Goal: Check status: Check status

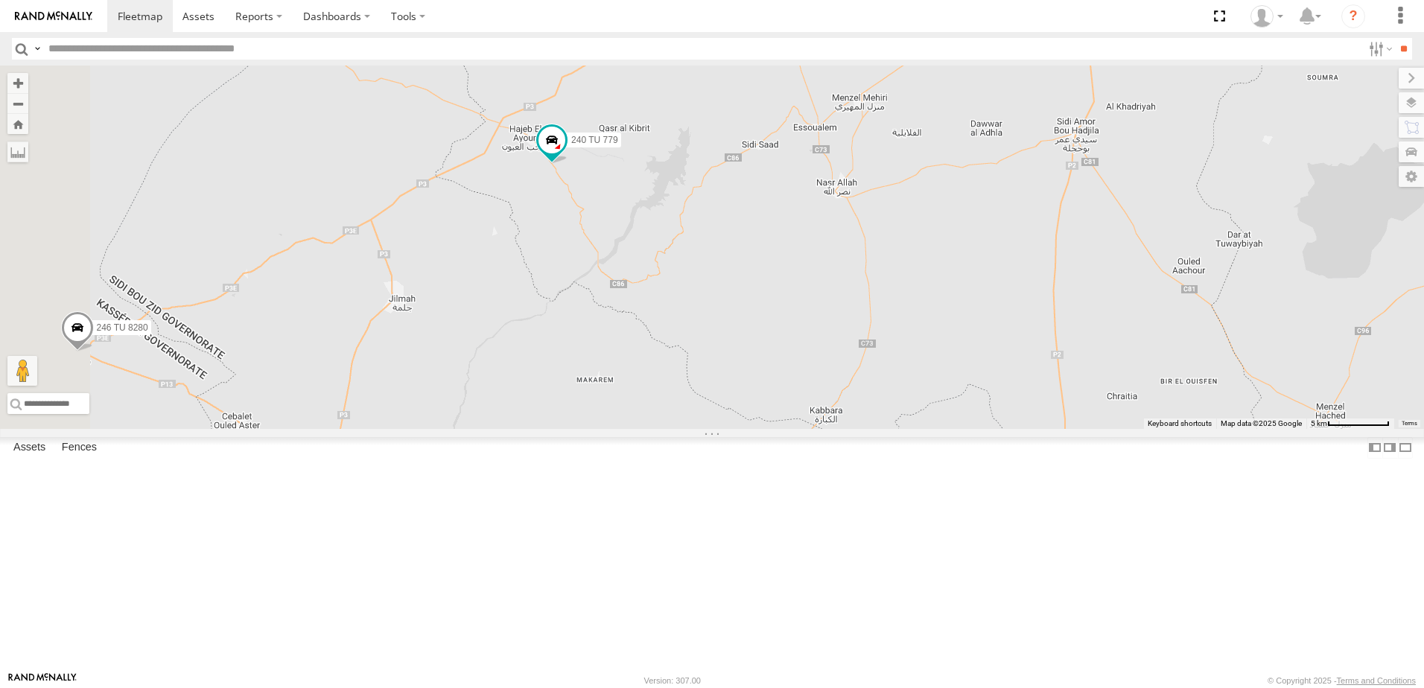
drag, startPoint x: 756, startPoint y: 253, endPoint x: 758, endPoint y: 496, distance: 242.8
click at [758, 429] on div "245 TU 9053 246 TU 8280 241 TU 2031 245 TU 9060 240 TU 779 245 TU 9064 245 TU 4…" at bounding box center [712, 247] width 1424 height 363
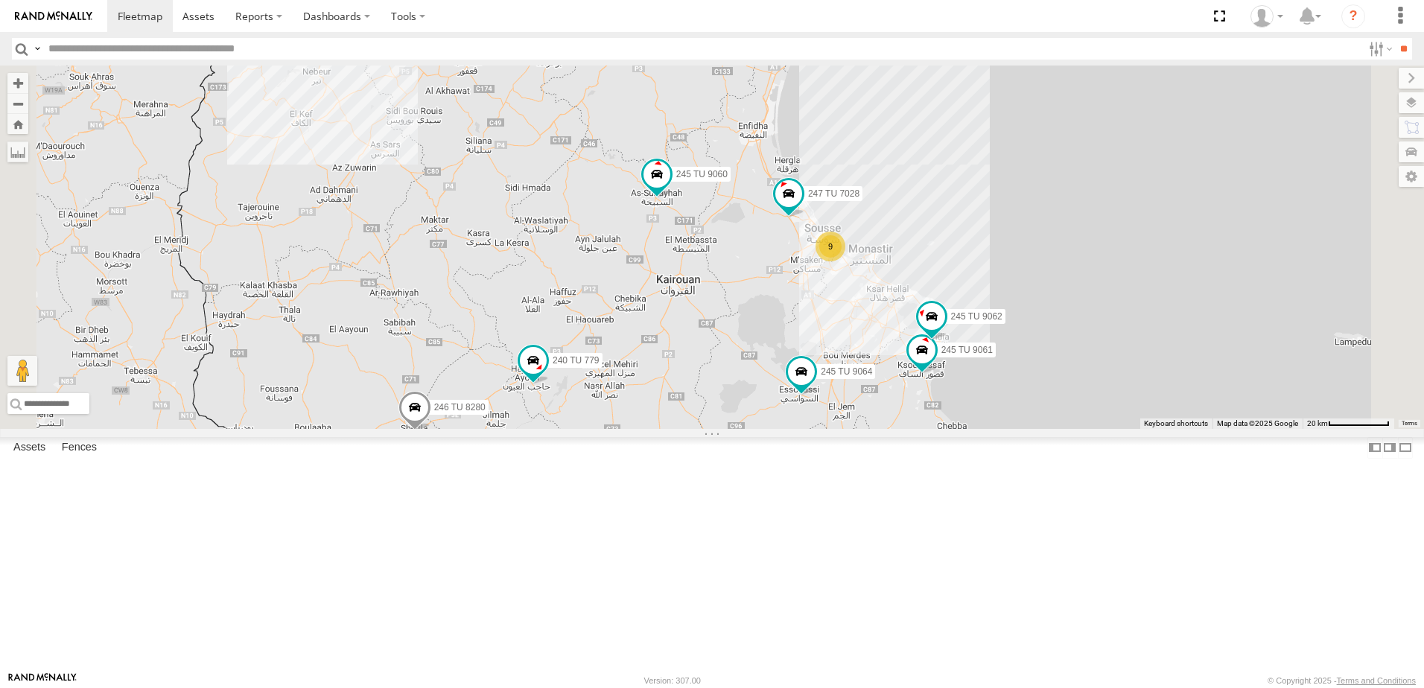
drag, startPoint x: 976, startPoint y: 206, endPoint x: 808, endPoint y: 443, distance: 290.2
click at [808, 429] on div "245 TU 9053 246 TU 8280 241 TU 2031 245 TU 9060 240 TU 779 245 TU 9064 245 TU 4…" at bounding box center [712, 247] width 1424 height 363
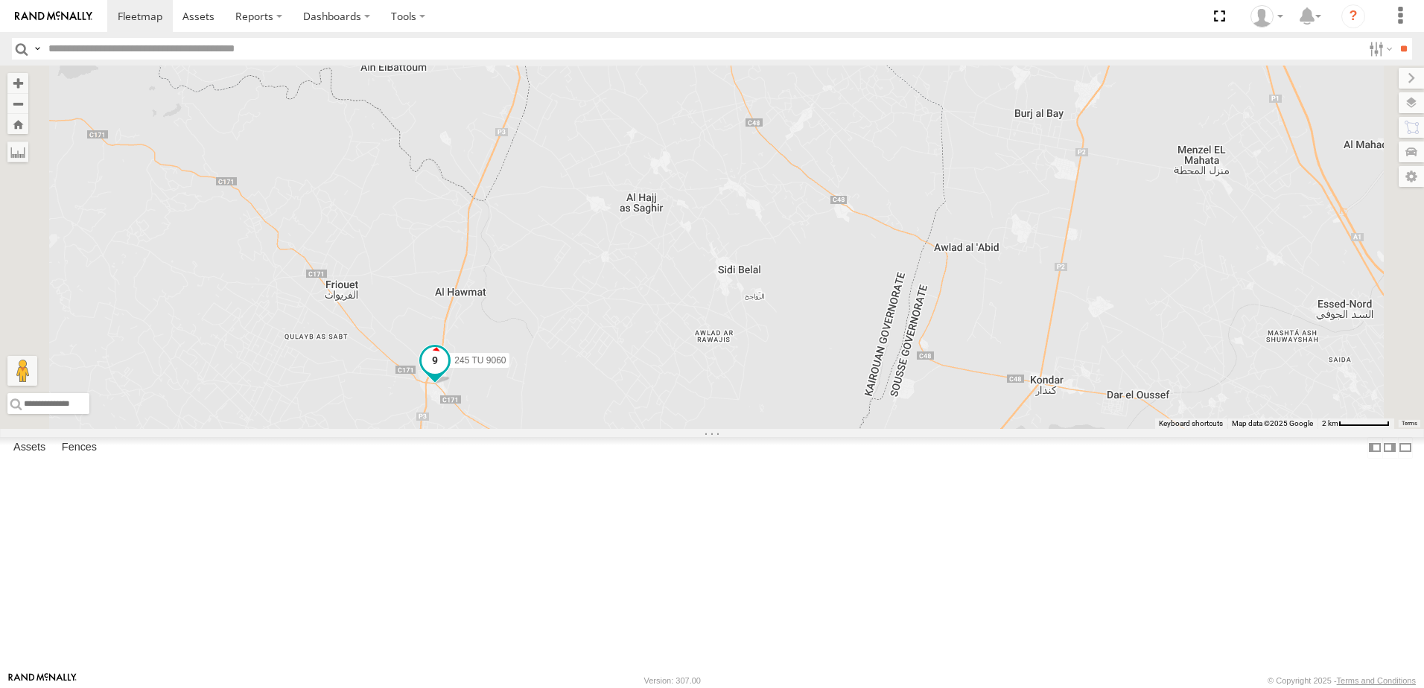
click at [448, 374] on span at bounding box center [435, 360] width 27 height 27
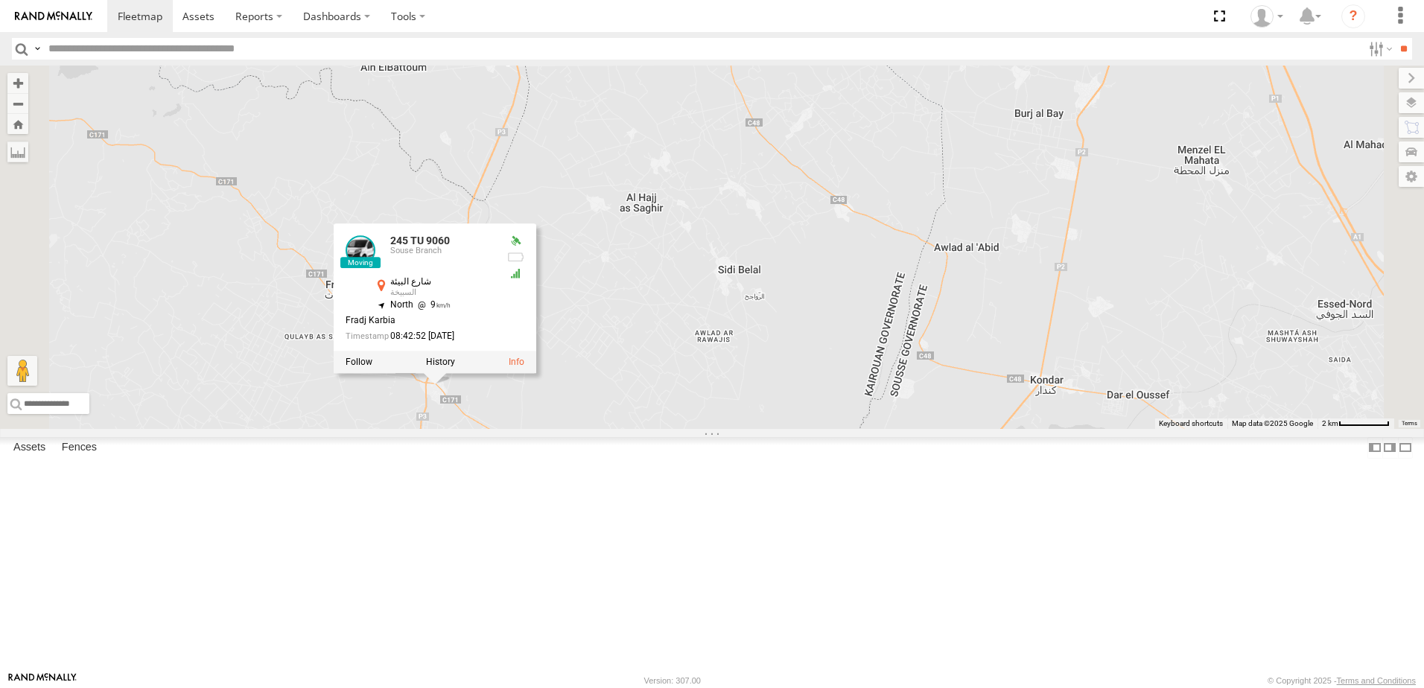
click at [872, 429] on div "245 TU 9053 246 TU 8280 241 TU 2031 245 TU 9060 240 TU 779 245 TU 9064 245 TU 4…" at bounding box center [712, 247] width 1424 height 363
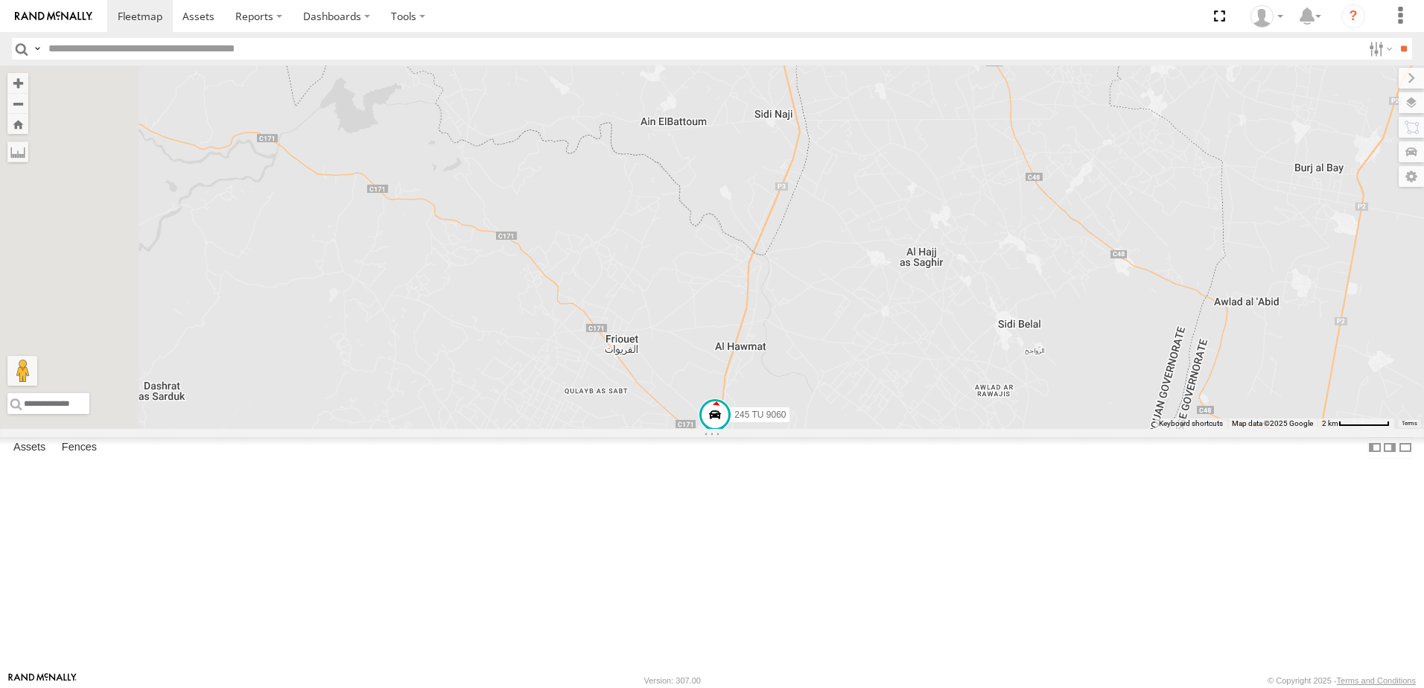
drag, startPoint x: 659, startPoint y: 406, endPoint x: 954, endPoint y: 469, distance: 301.5
click at [954, 429] on div "245 TU 9053 246 TU 8280 241 TU 2031 245 TU 9060 240 TU 779 245 TU 9064 245 TU 4…" at bounding box center [712, 247] width 1424 height 363
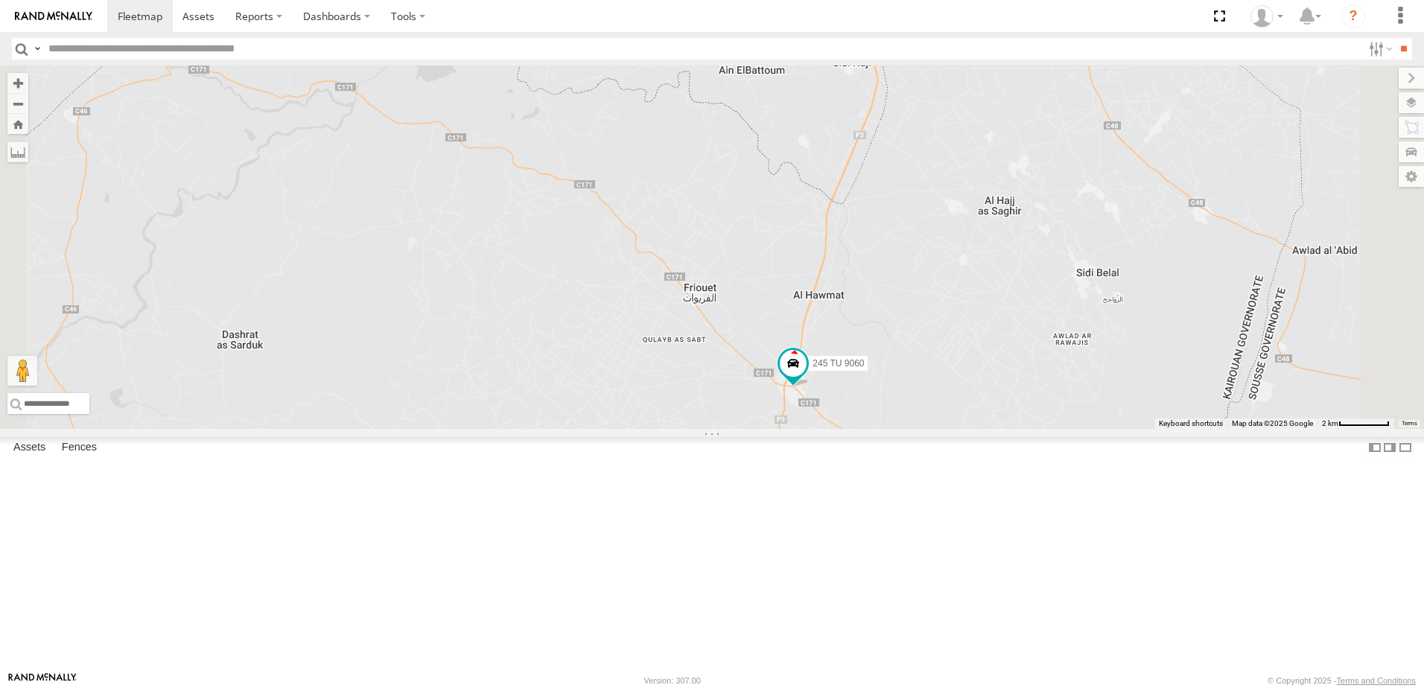
drag, startPoint x: 957, startPoint y: 270, endPoint x: 899, endPoint y: 418, distance: 158.5
click at [899, 418] on div "245 TU 9053 246 TU 8280 241 TU 2031 245 TU 9060 240 TU 779 245 TU 9064 245 TU 4…" at bounding box center [712, 247] width 1424 height 363
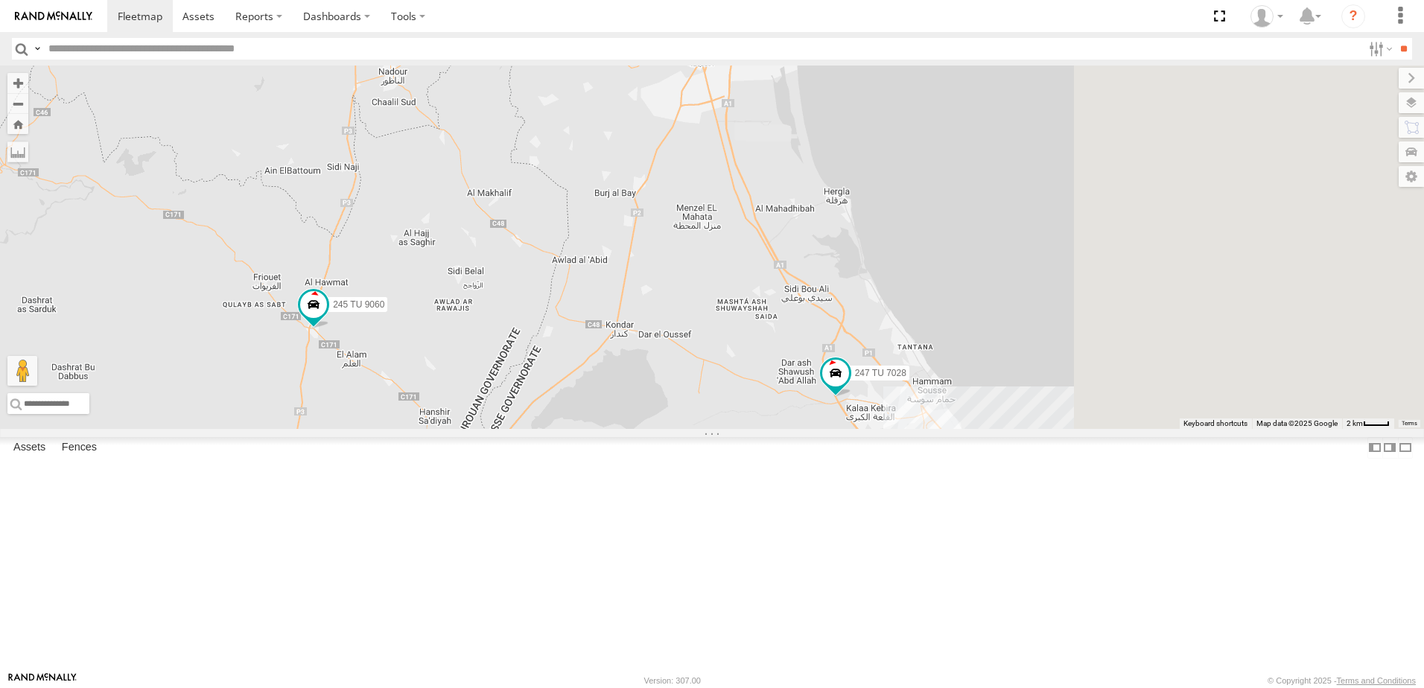
drag, startPoint x: 1184, startPoint y: 573, endPoint x: 650, endPoint y: 499, distance: 538.4
click at [650, 429] on div "245 TU 9053 246 TU 8280 241 TU 2031 245 TU 9060 240 TU 779 245 TU 9064 245 TU 4…" at bounding box center [712, 247] width 1424 height 363
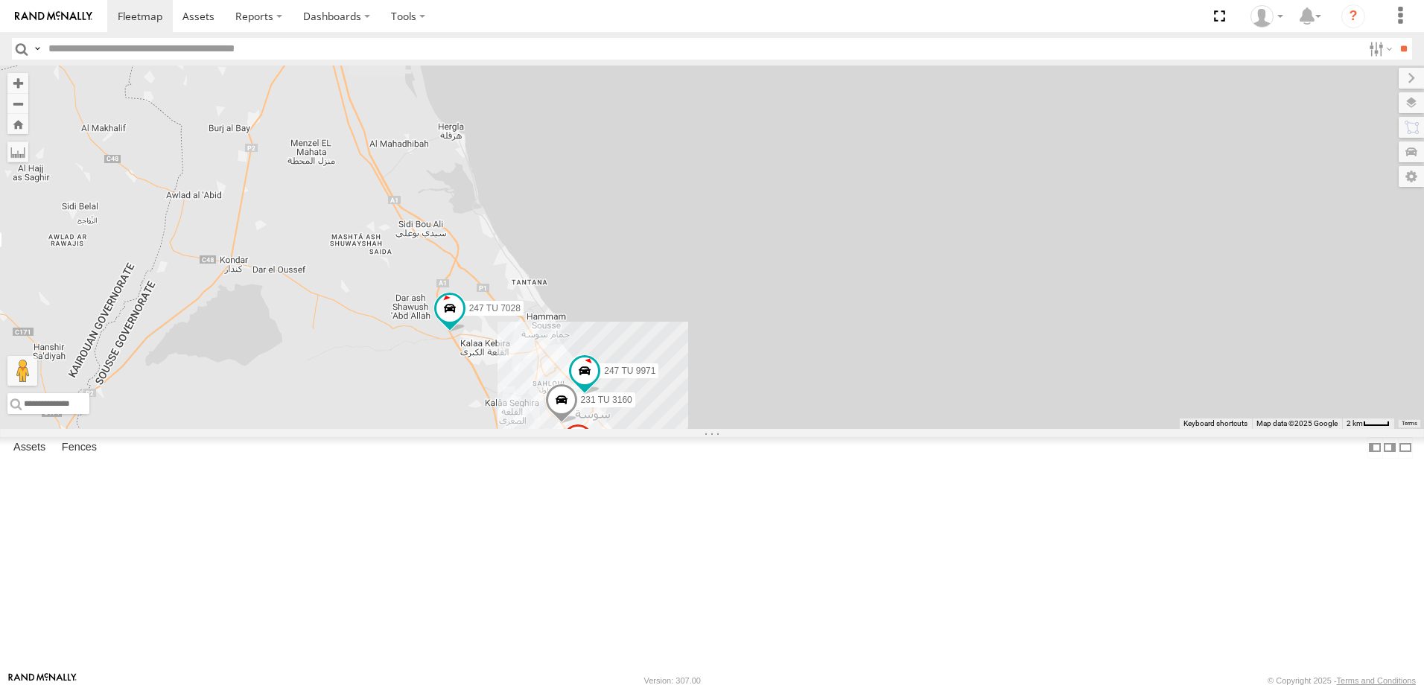
drag, startPoint x: 579, startPoint y: 450, endPoint x: 681, endPoint y: 467, distance: 102.7
click at [681, 429] on div "245 TU 9053 246 TU 8280 241 TU 2031 245 TU 9060 240 TU 779 245 TU 9064 245 TU 4…" at bounding box center [712, 247] width 1424 height 363
